Goal: Task Accomplishment & Management: Manage account settings

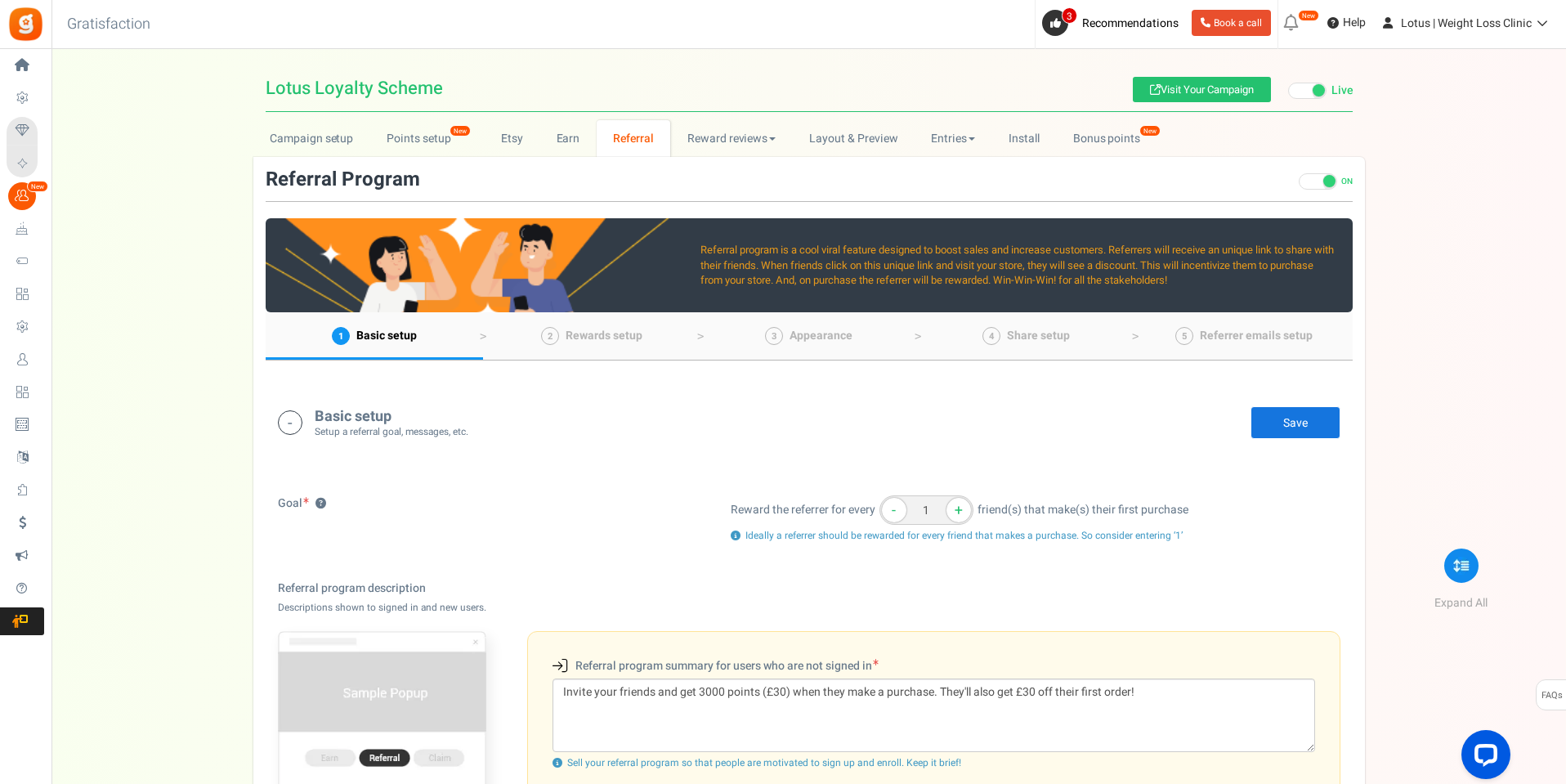
scroll to position [82, 0]
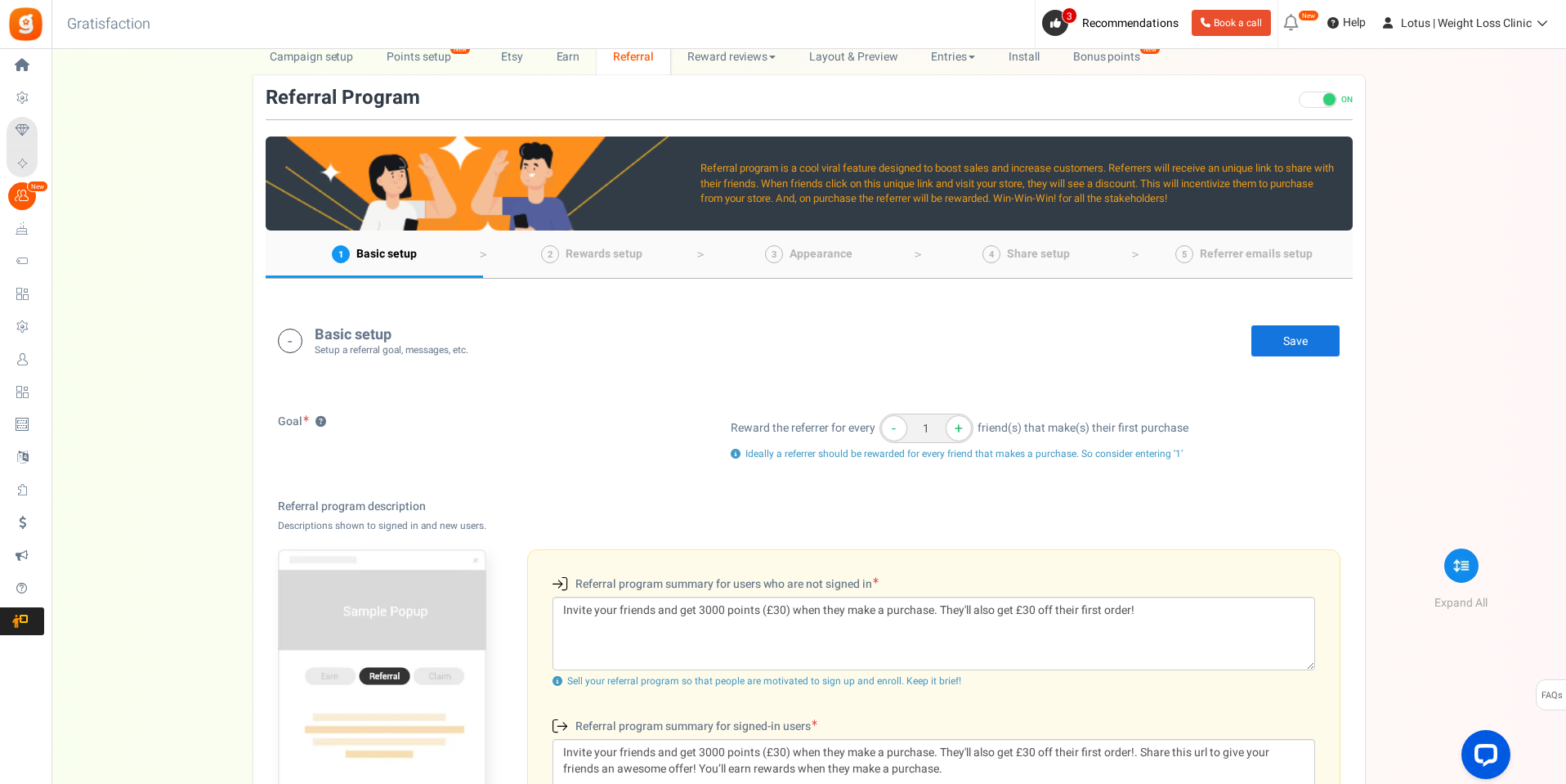
drag, startPoint x: 397, startPoint y: 328, endPoint x: 321, endPoint y: 329, distance: 76.0
click at [321, 329] on h4 "Basic setup" at bounding box center [391, 335] width 154 height 16
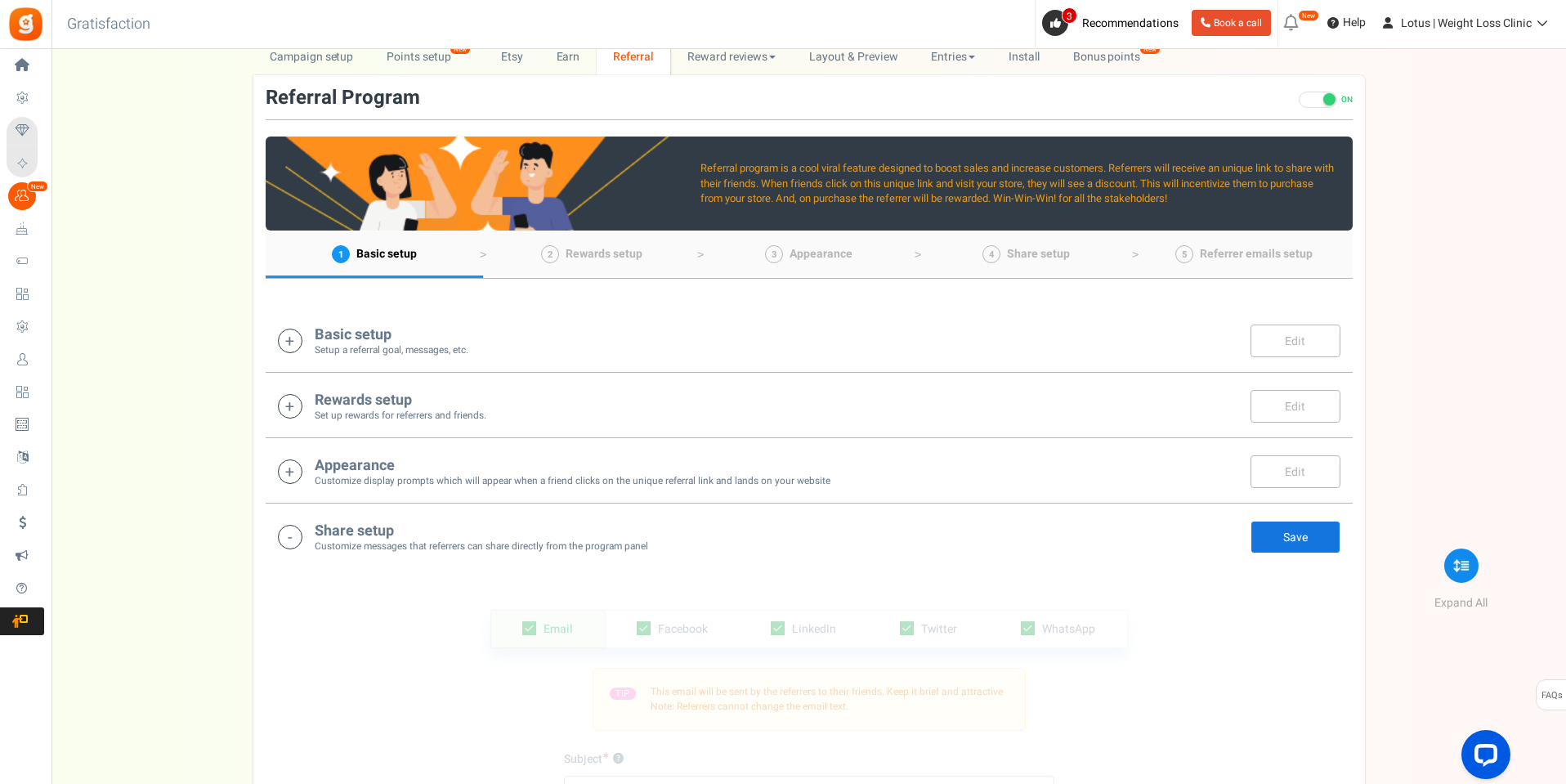
drag, startPoint x: 311, startPoint y: 328, endPoint x: 417, endPoint y: 335, distance: 106.2
click at [417, 335] on div "Basic setup Setup a referral goal, messages, etc. Edit Save" at bounding box center [809, 341] width 1063 height 34
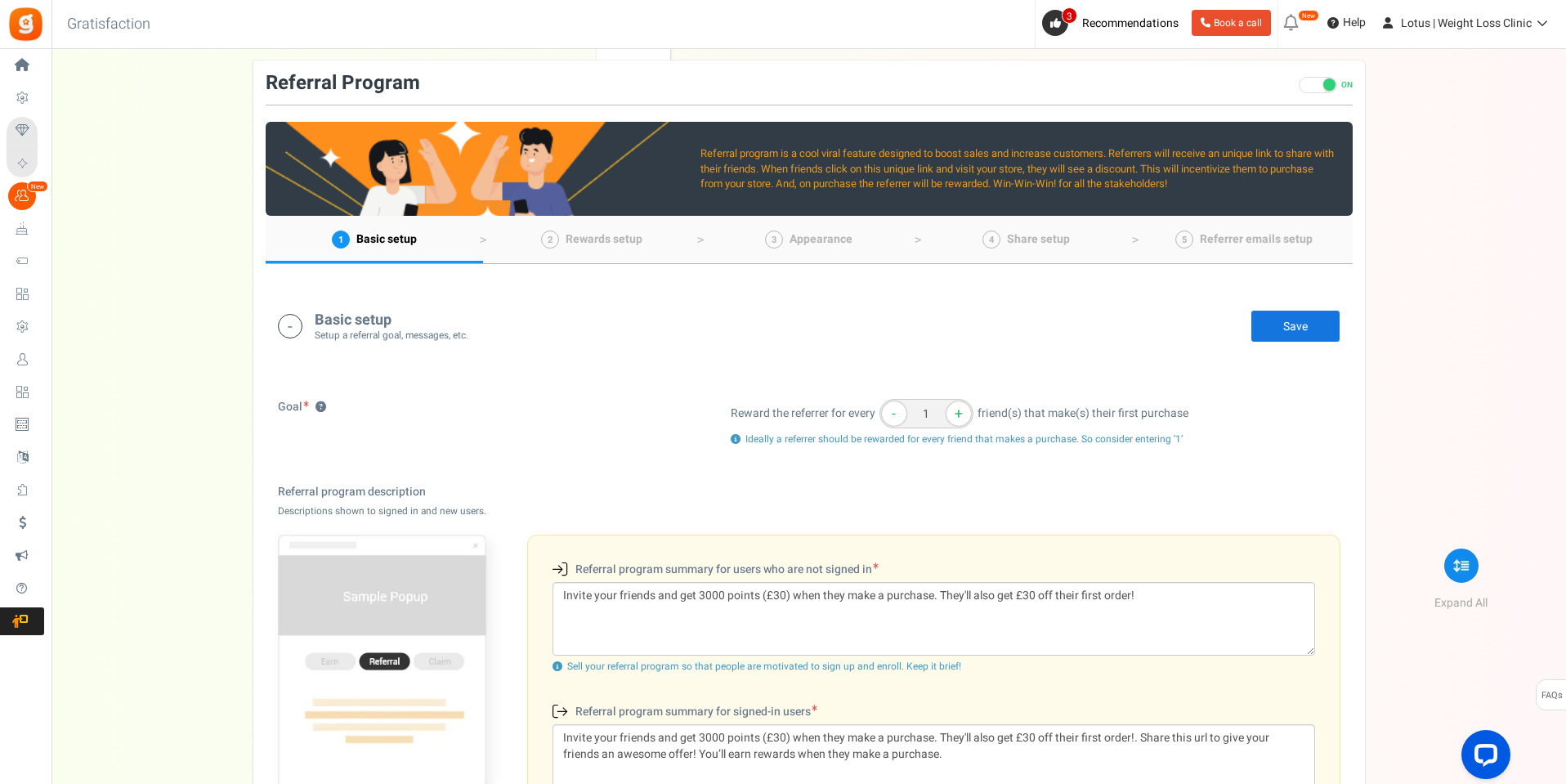
scroll to position [178, 0]
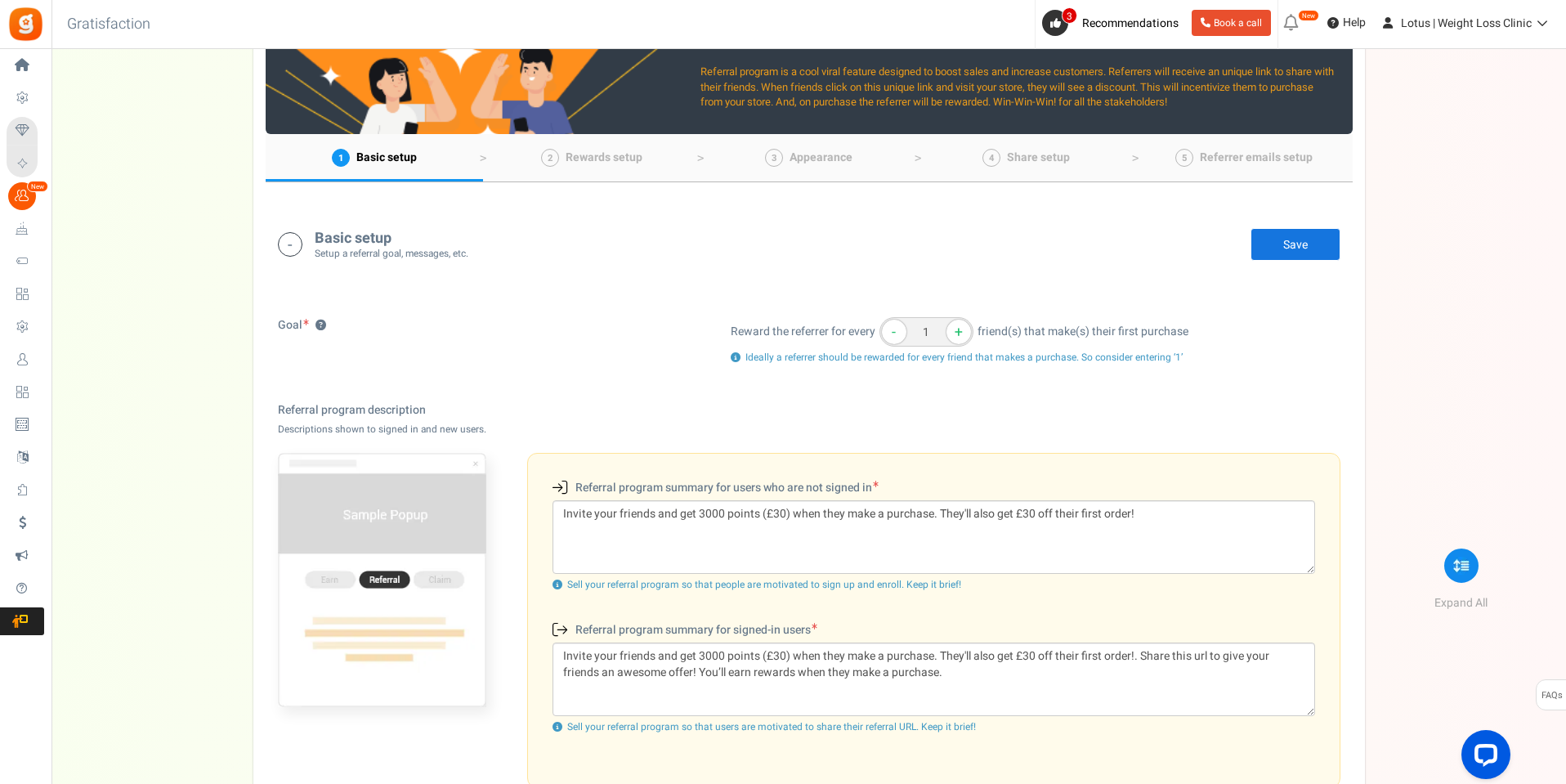
click at [767, 492] on label "Referral program summary for users who are not signed in (New users)" at bounding box center [716, 486] width 326 height 18
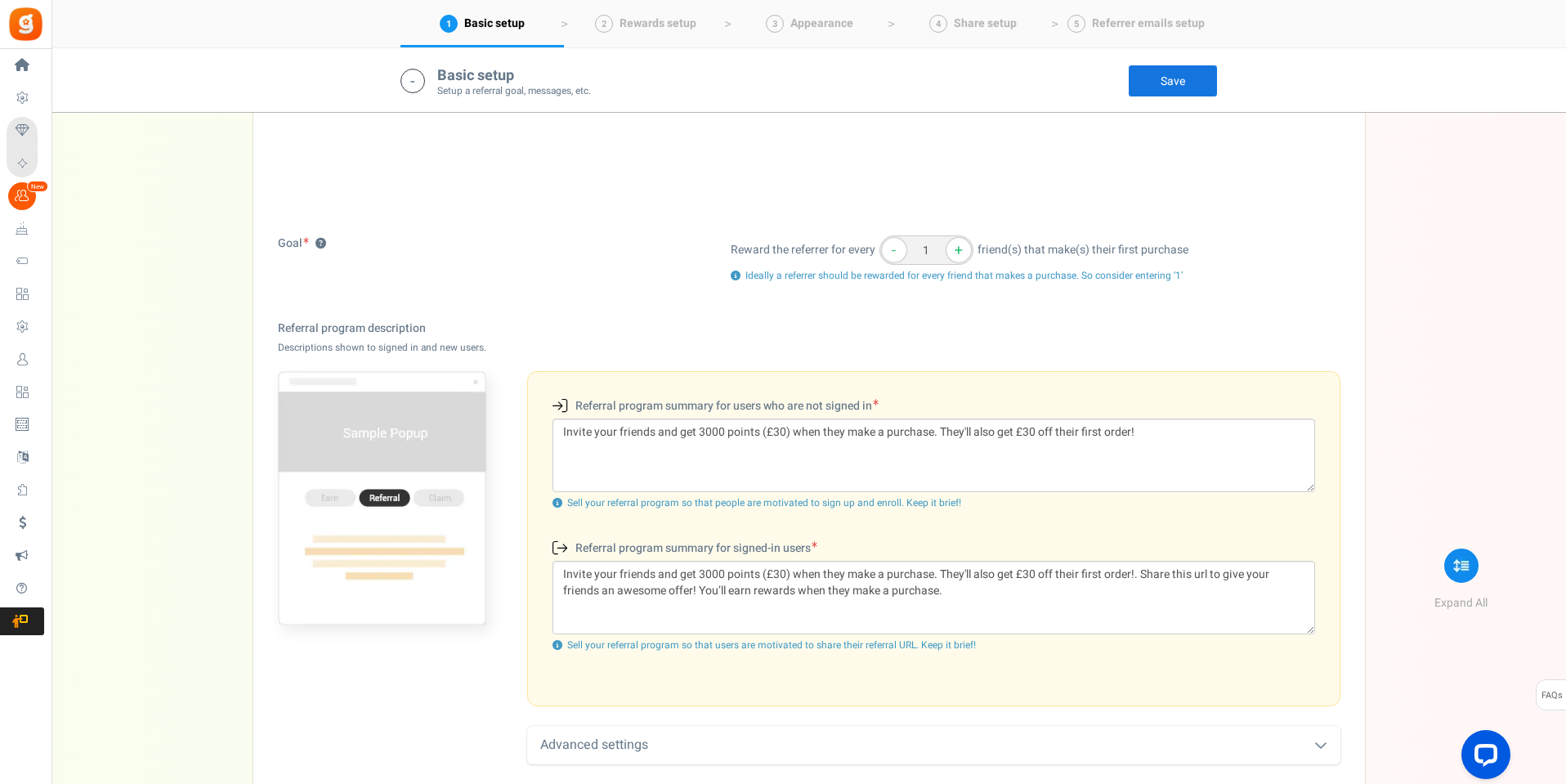
scroll to position [342, 0]
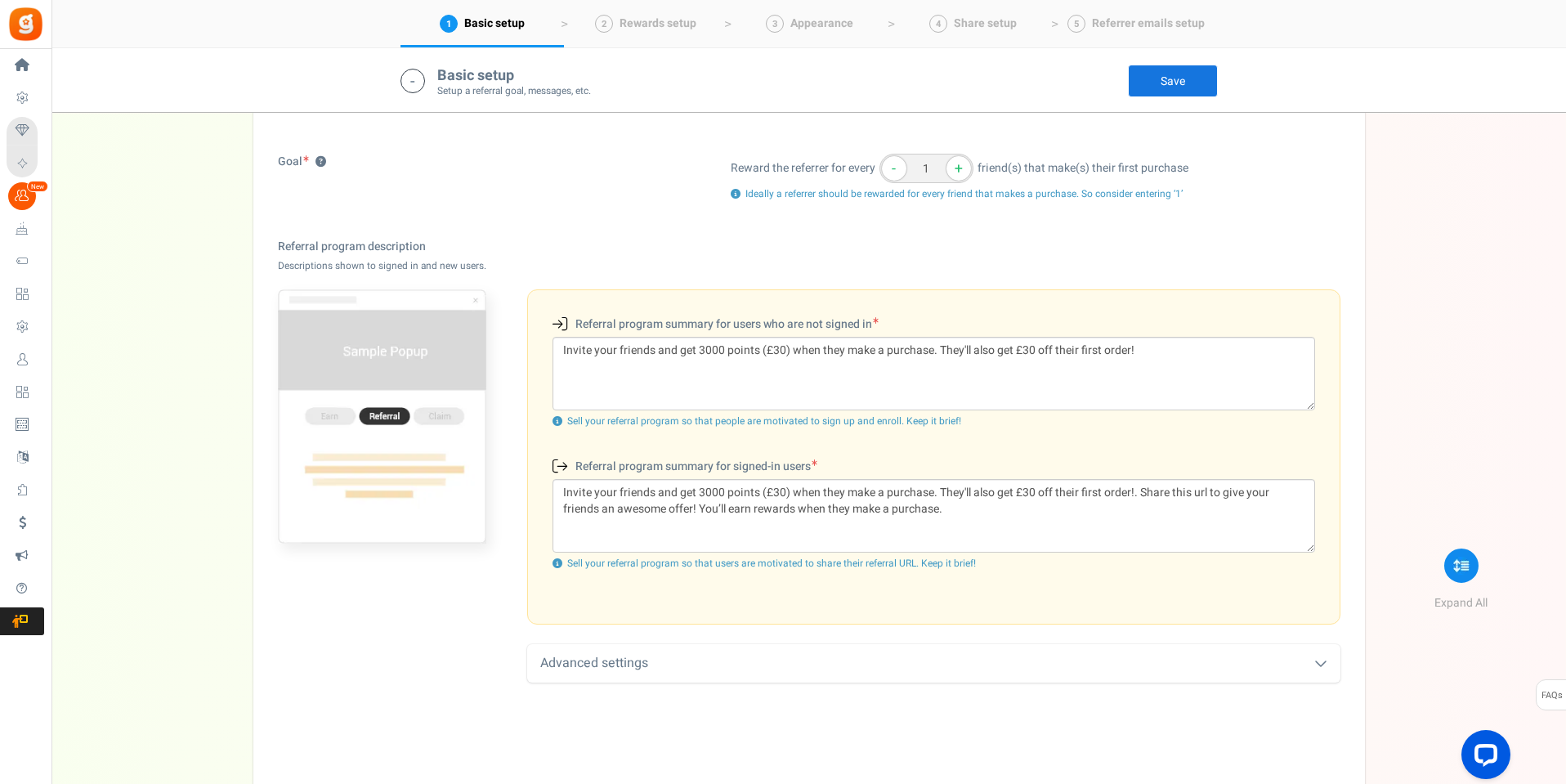
drag, startPoint x: 571, startPoint y: 323, endPoint x: 881, endPoint y: 315, distance: 310.1
click at [879, 315] on label "Referral program summary for users who are not signed in (New users)" at bounding box center [716, 323] width 326 height 18
copy label "Referral program summary for users who are not signed in"
drag, startPoint x: 581, startPoint y: 463, endPoint x: 815, endPoint y: 461, distance: 234.0
click at [815, 461] on label "Referral program summary for signed-in users (Existing users)" at bounding box center [685, 465] width 265 height 18
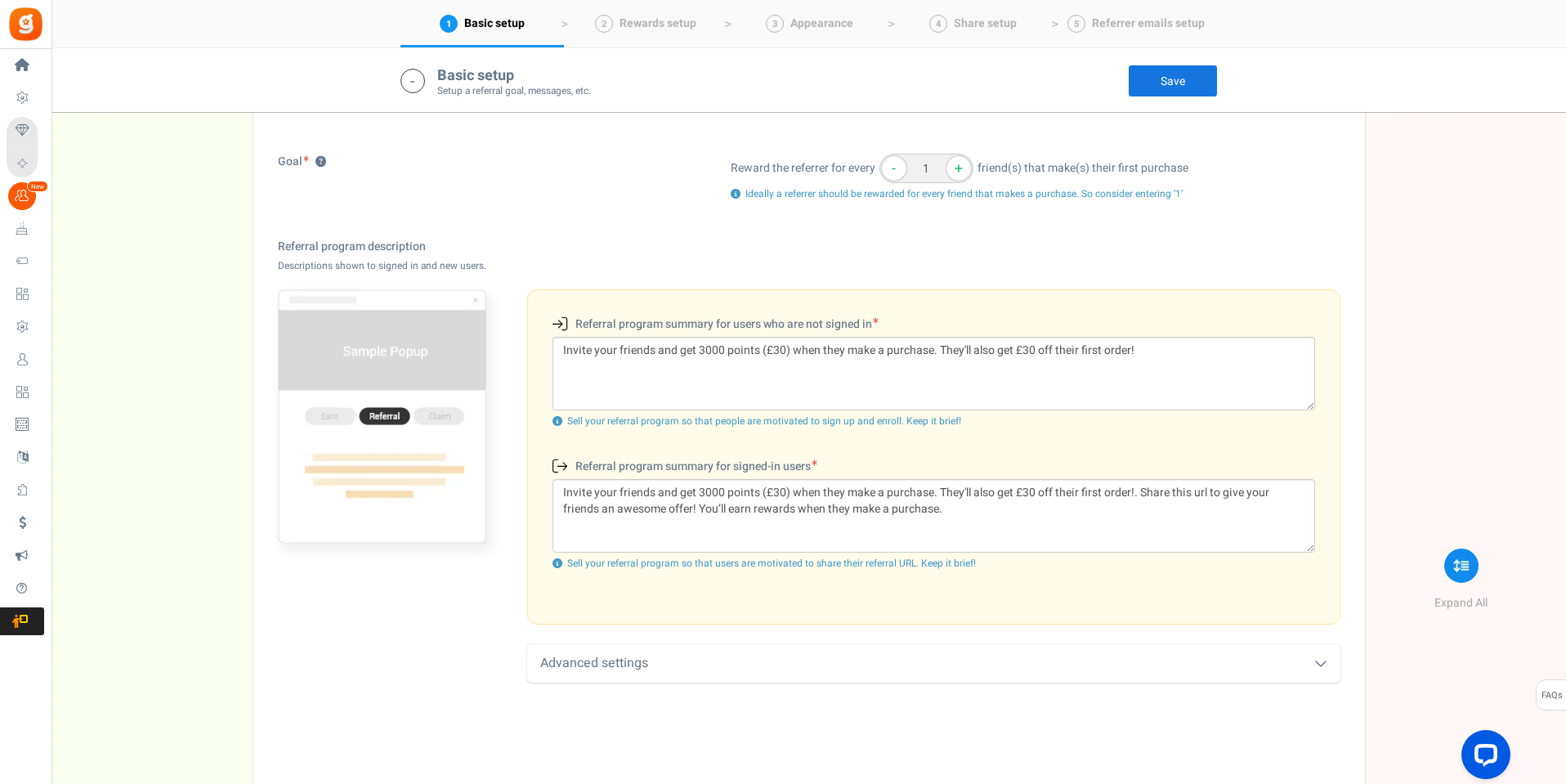
copy label "Referral program summary for signed-in users"
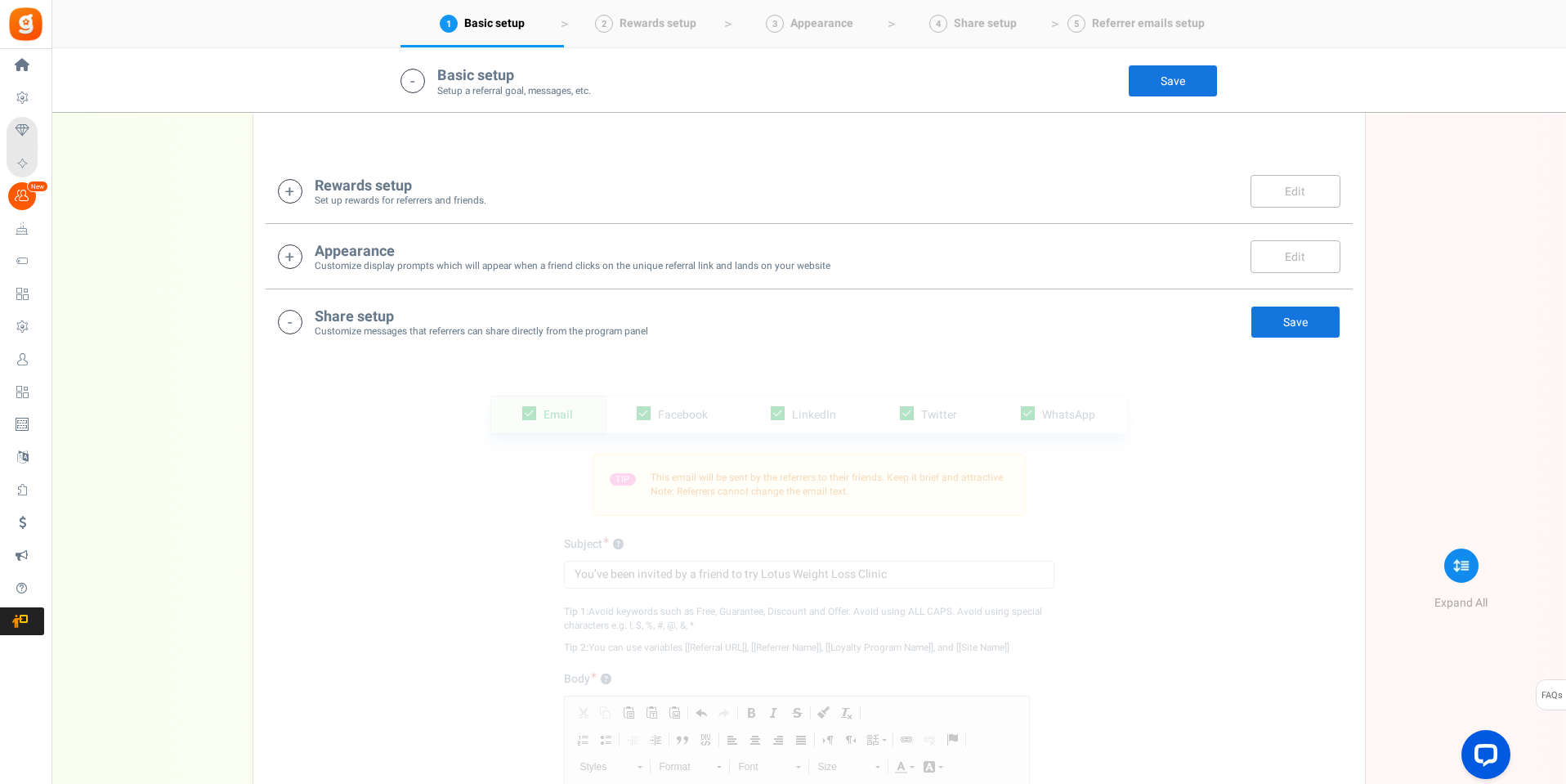
scroll to position [1158, 0]
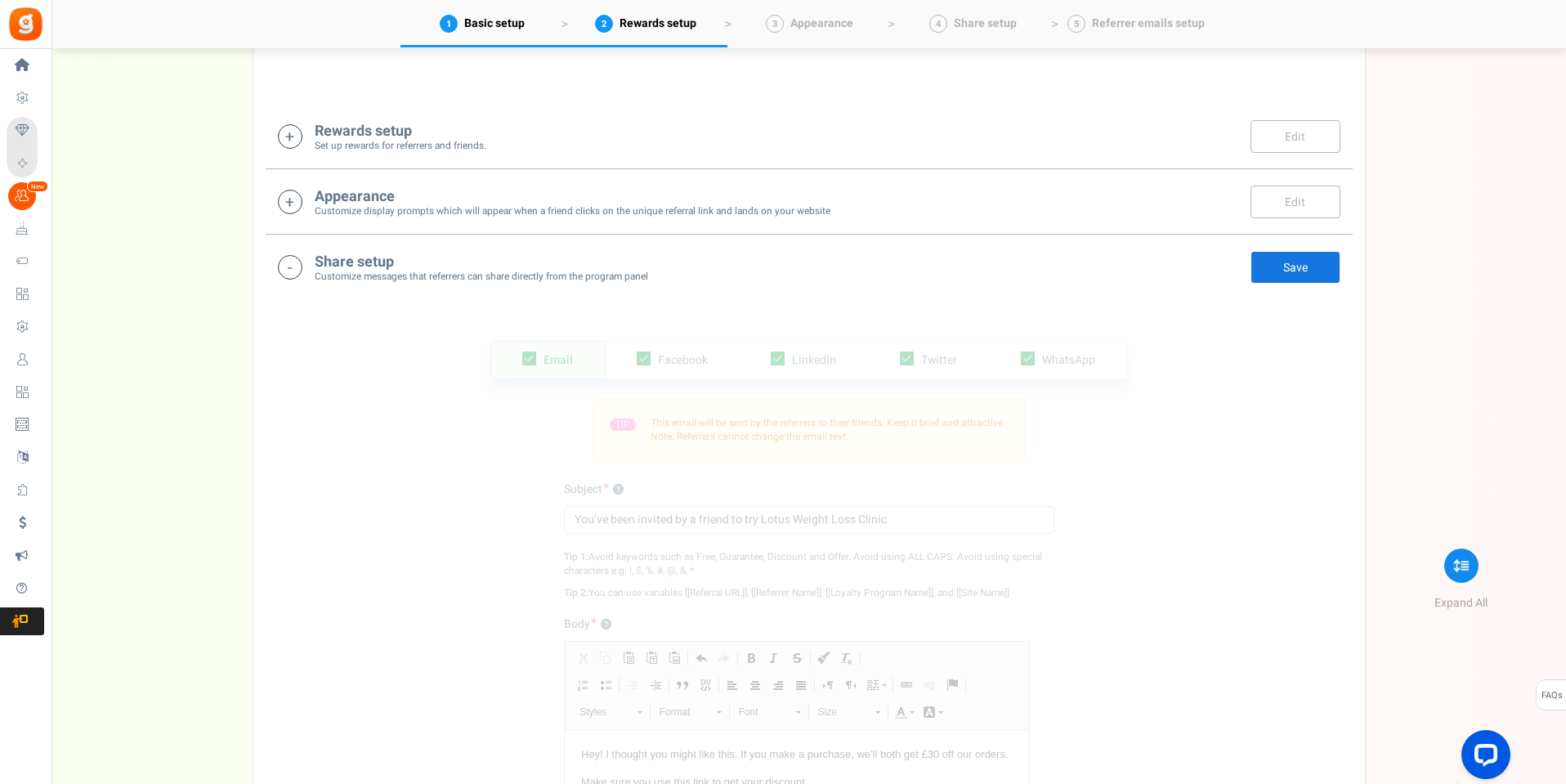
click at [480, 140] on small "Set up rewards for referrers and friends." at bounding box center [401, 146] width 172 height 14
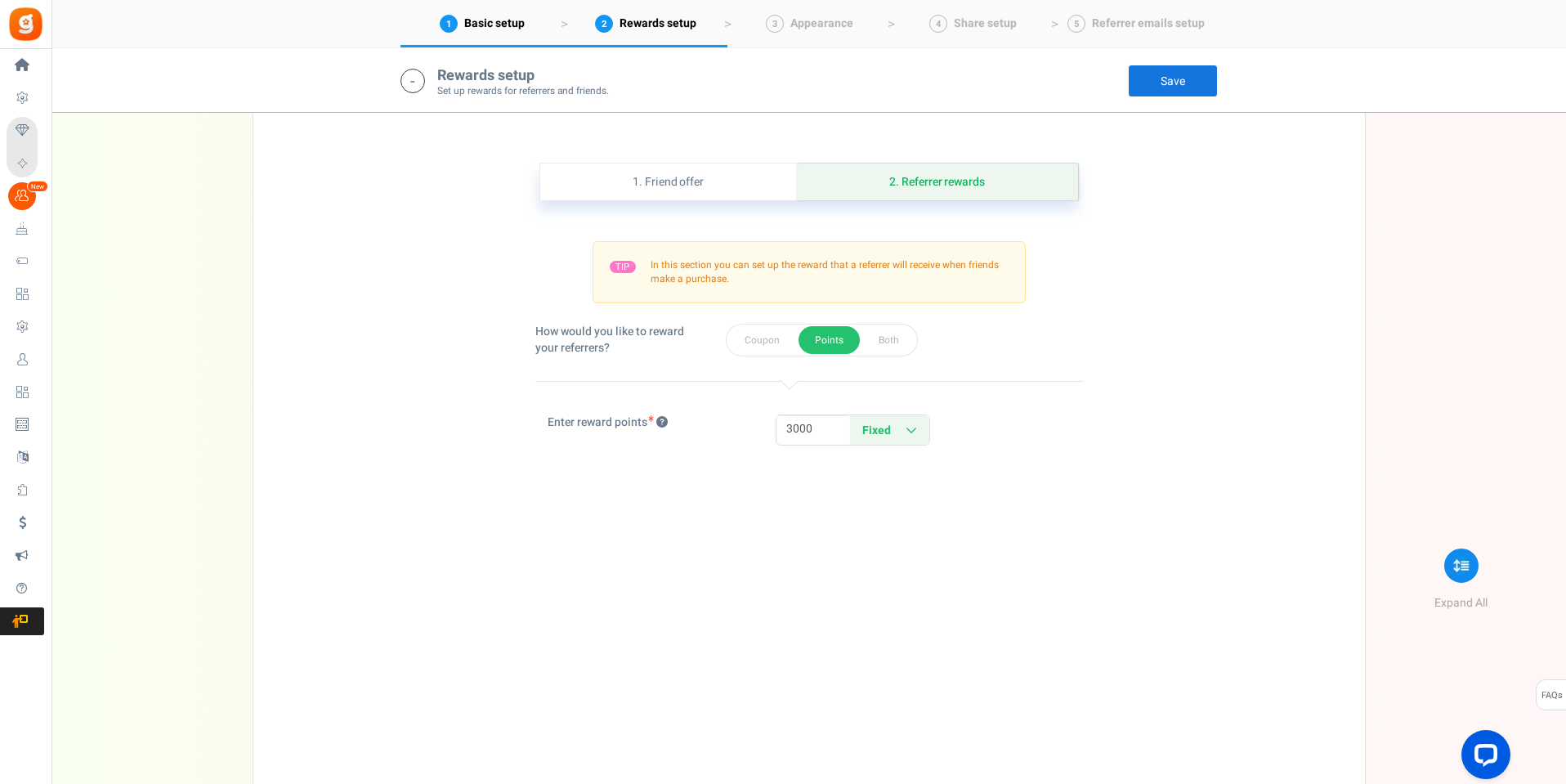
scroll to position [1214, 0]
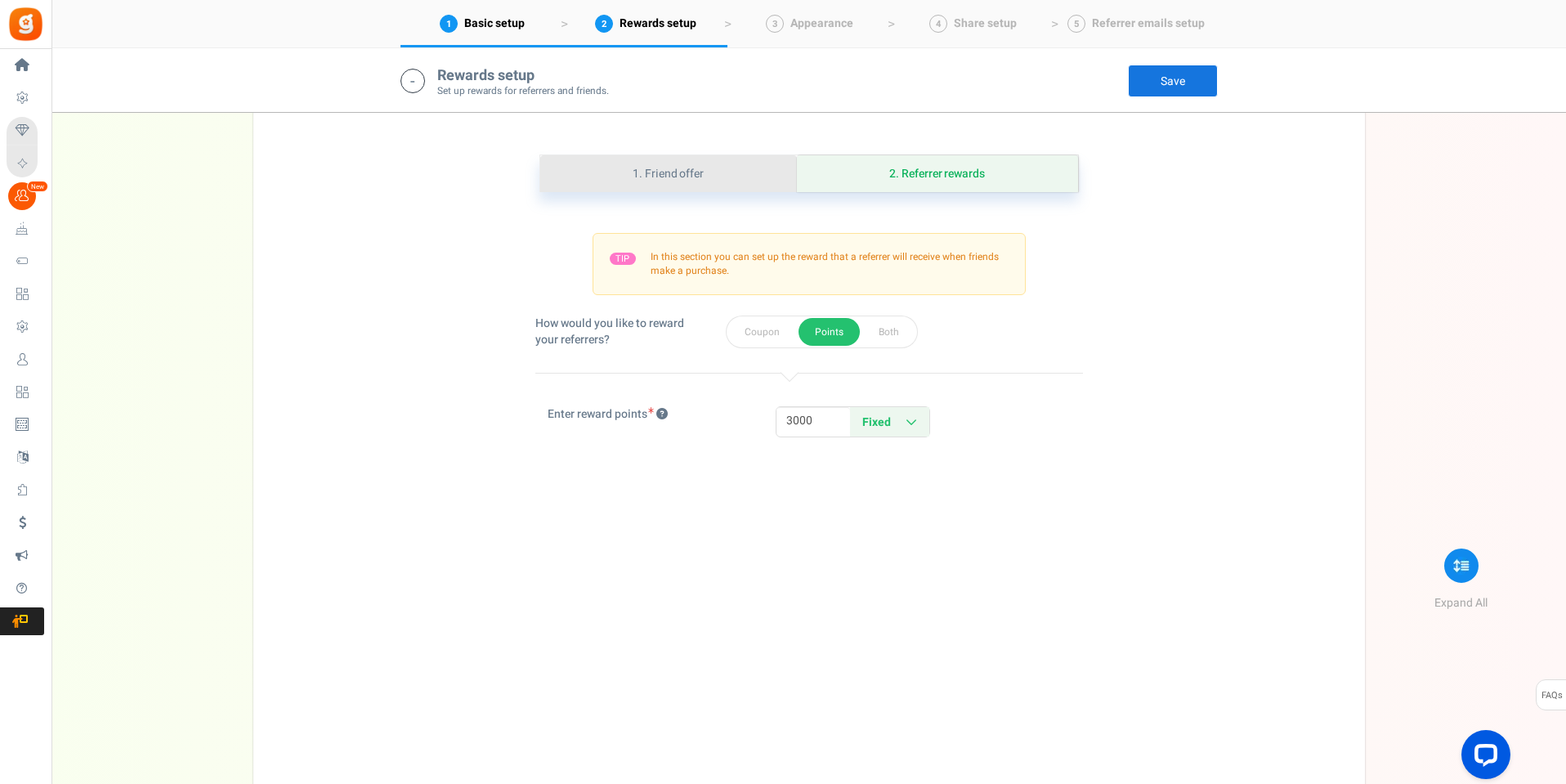
click at [661, 184] on link "1. Friend offer" at bounding box center [668, 174] width 257 height 37
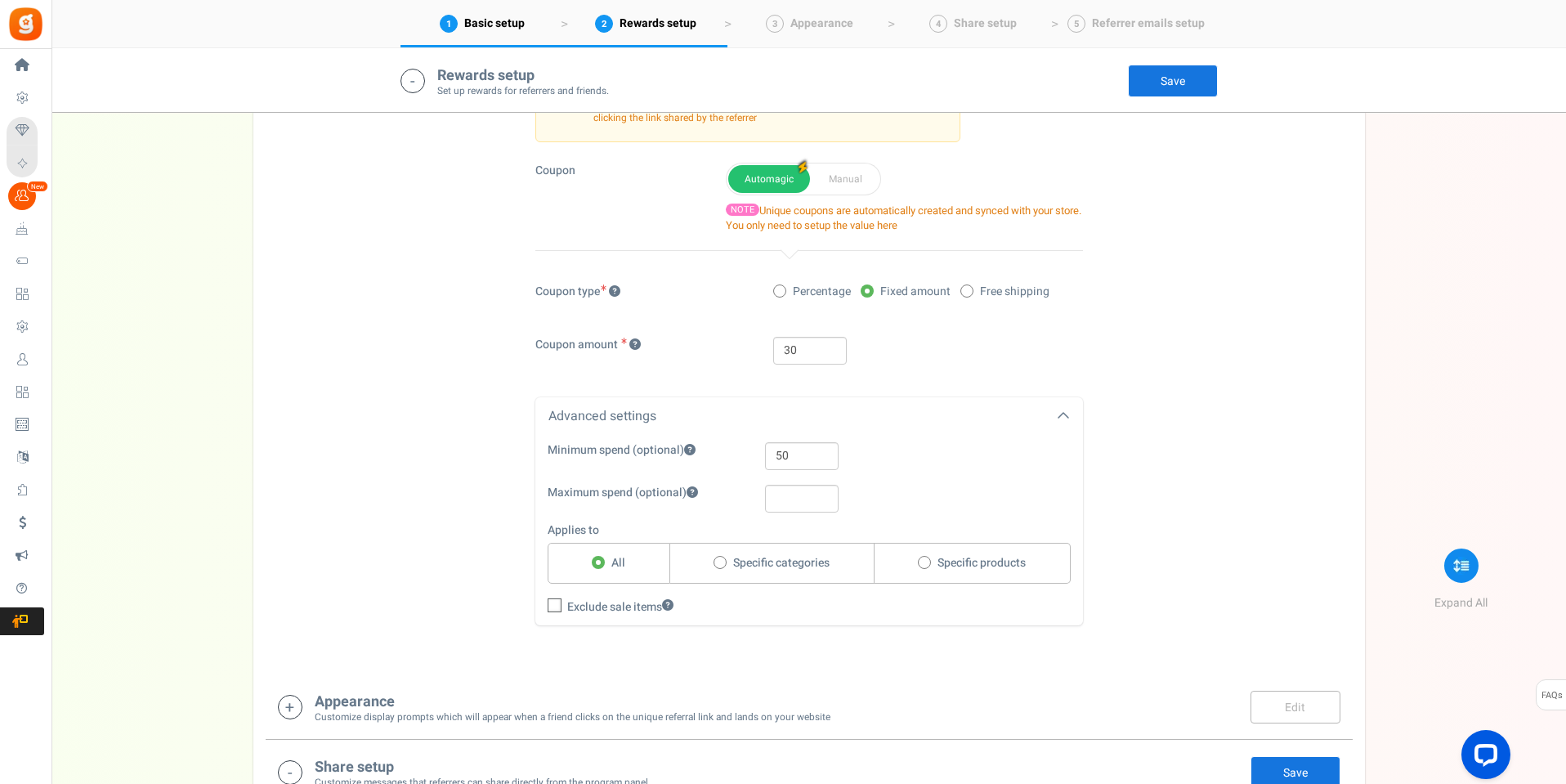
scroll to position [1378, 0]
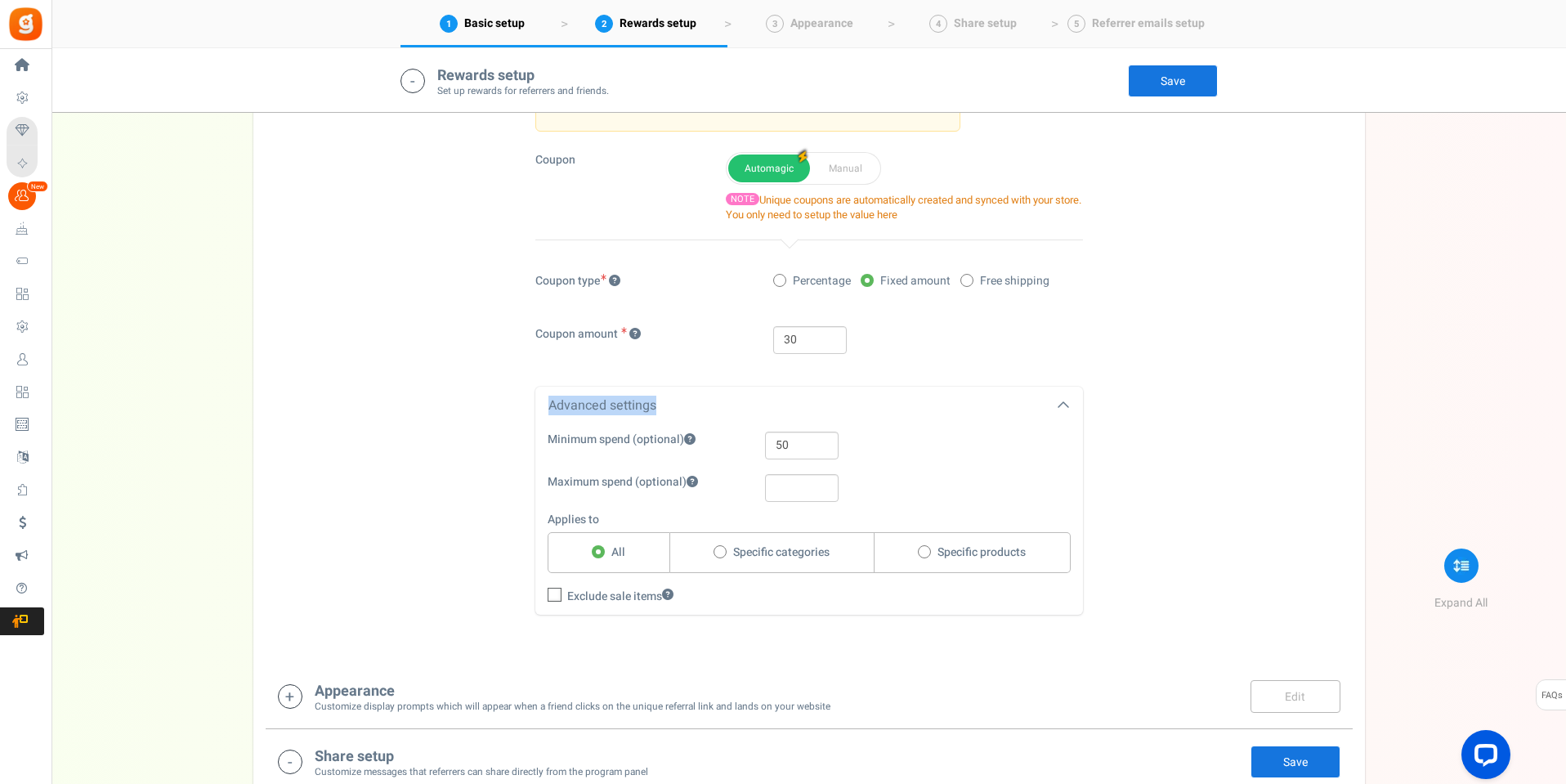
drag, startPoint x: 682, startPoint y: 404, endPoint x: 549, endPoint y: 419, distance: 133.8
click at [549, 419] on div "Advanced settings" at bounding box center [809, 405] width 548 height 39
copy div "Advanced settings"
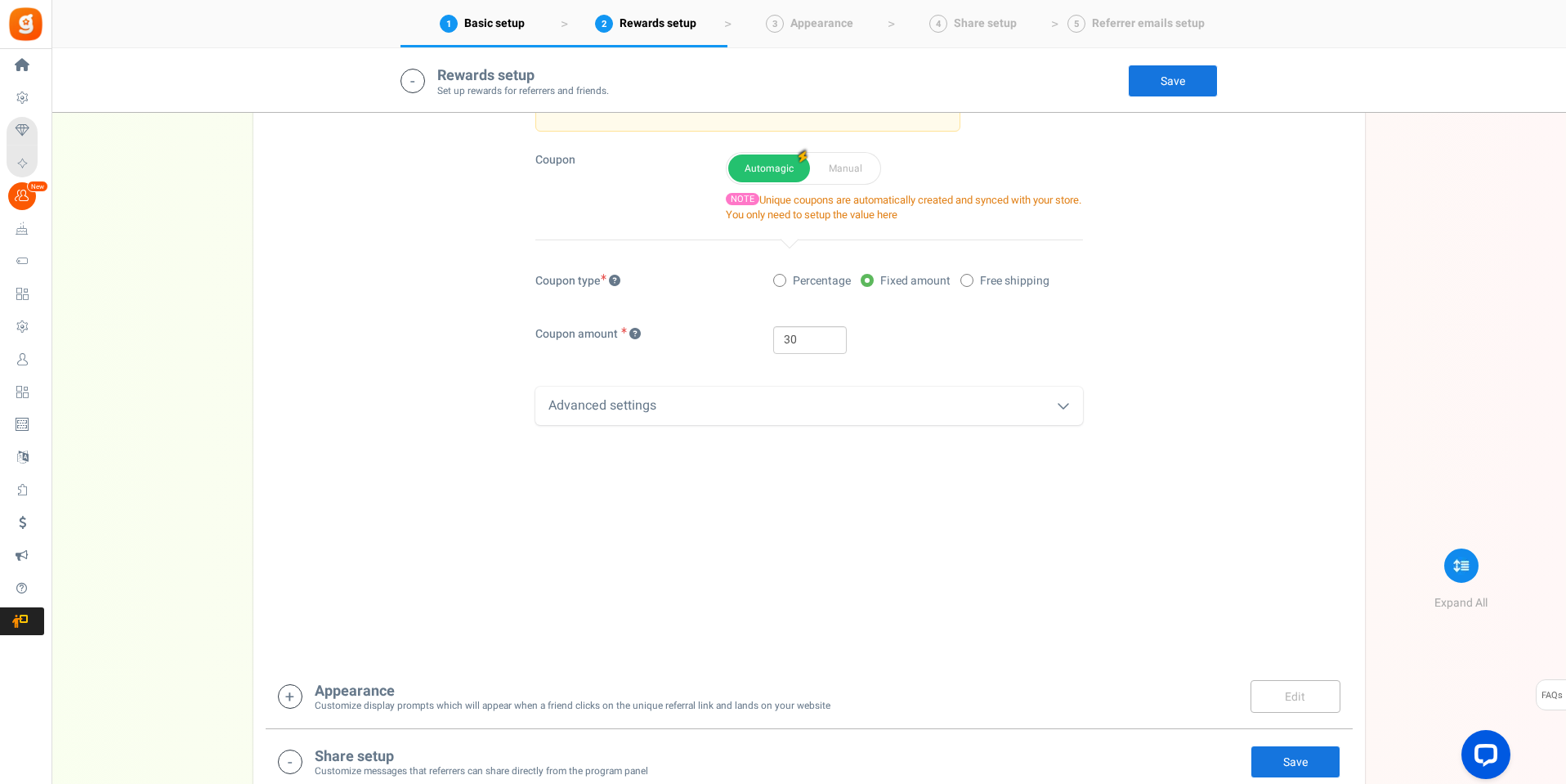
click at [1029, 400] on div "Advanced settings" at bounding box center [809, 405] width 548 height 39
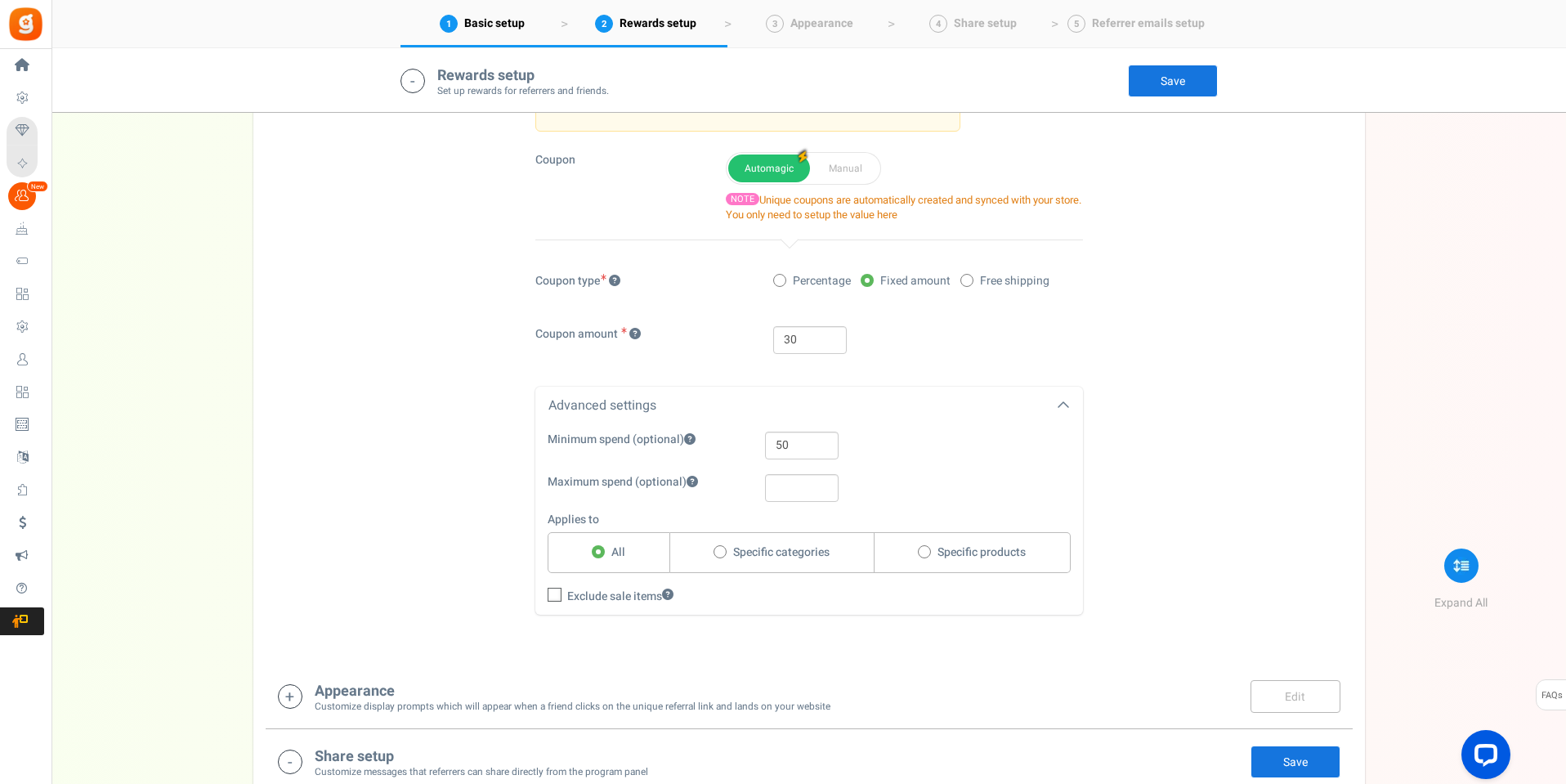
drag, startPoint x: 547, startPoint y: 435, endPoint x: 632, endPoint y: 441, distance: 85.2
click at [632, 441] on label "Minimum spend (optional)" at bounding box center [622, 439] width 148 height 16
copy label "Minimum spend"
